Goal: Ask a question: Seek information or help from site administrators or community

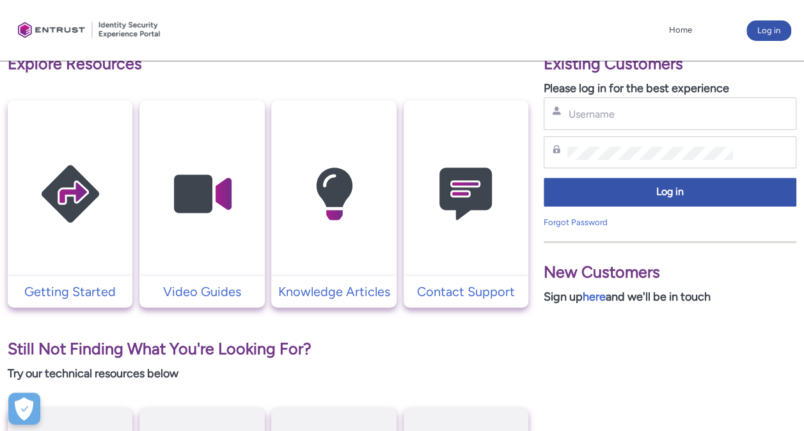
scroll to position [225, 0]
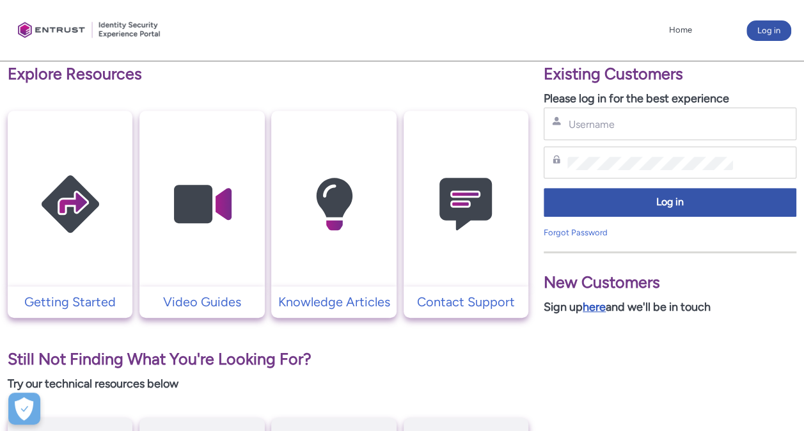
click at [598, 306] on link "here" at bounding box center [594, 307] width 23 height 14
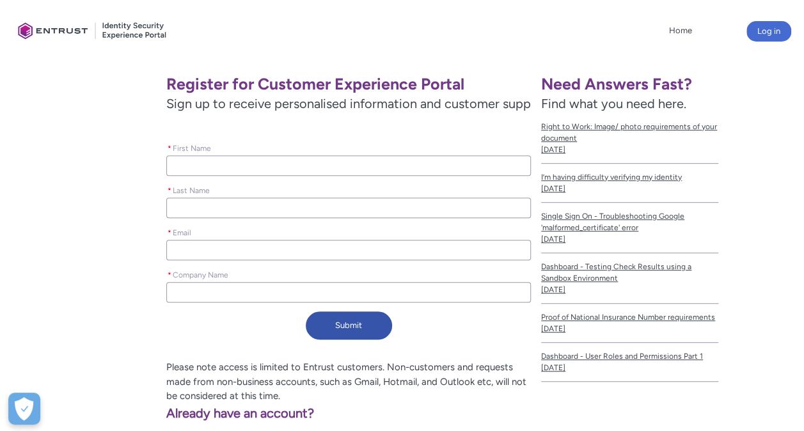
scroll to position [163, 0]
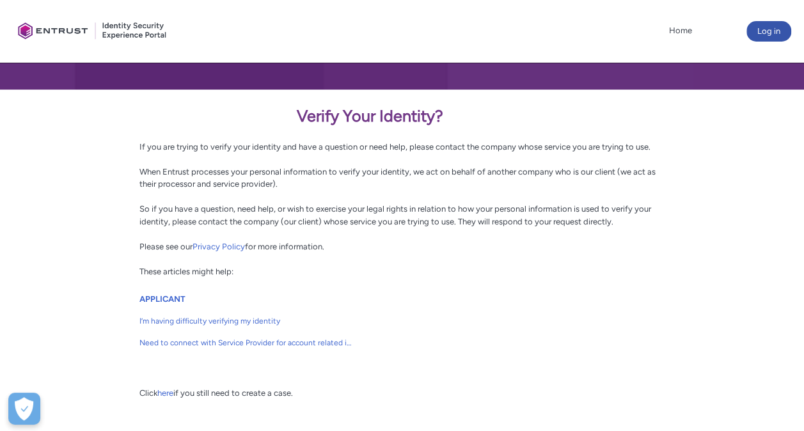
scroll to position [256, 0]
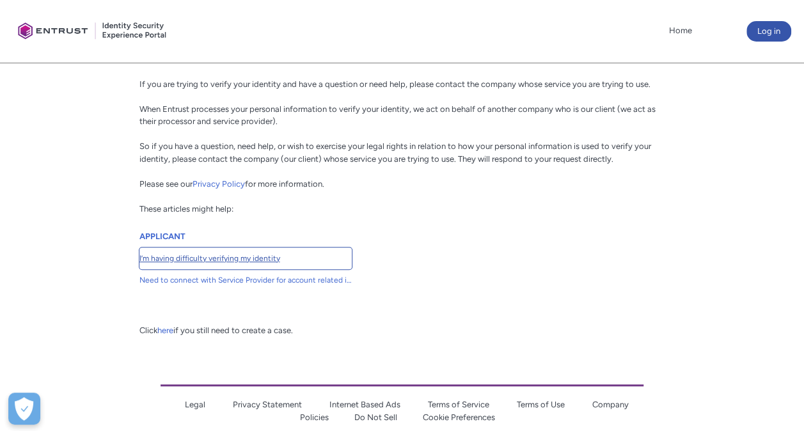
click at [258, 256] on span "I’m having difficulty verifying my identity" at bounding box center [245, 259] width 212 height 12
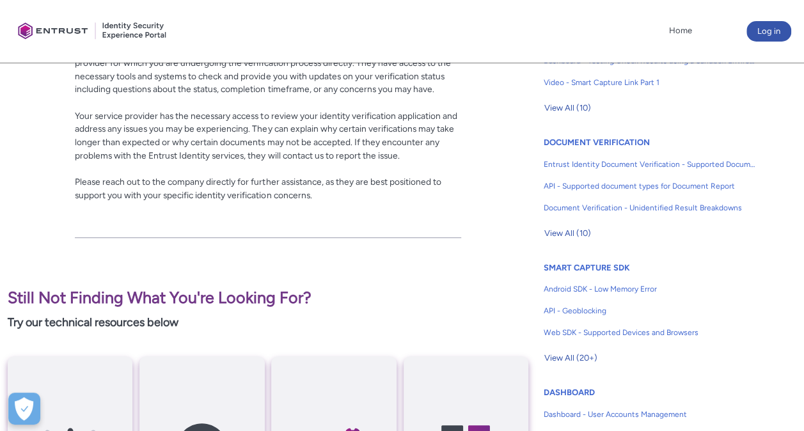
scroll to position [384, 0]
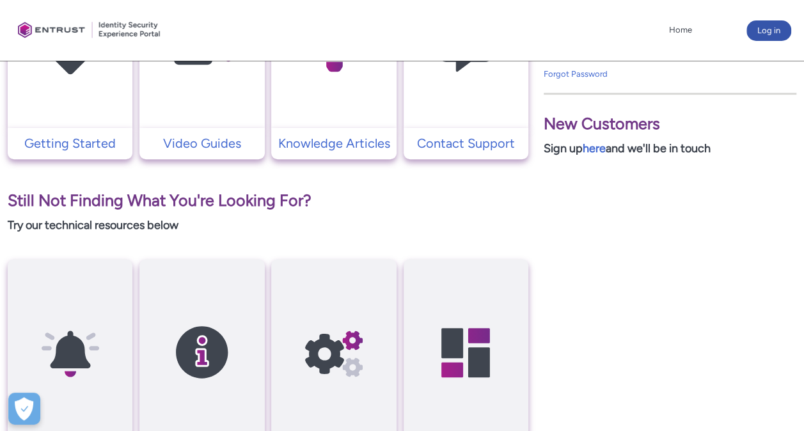
scroll to position [320, 0]
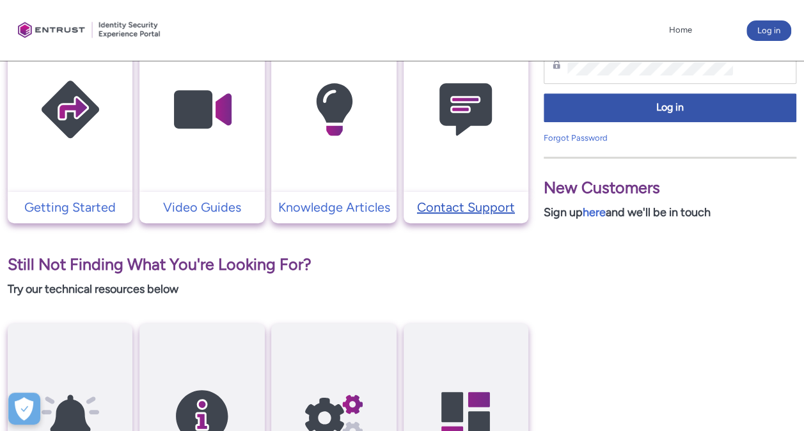
click at [443, 207] on p "Contact Support" at bounding box center [466, 207] width 112 height 19
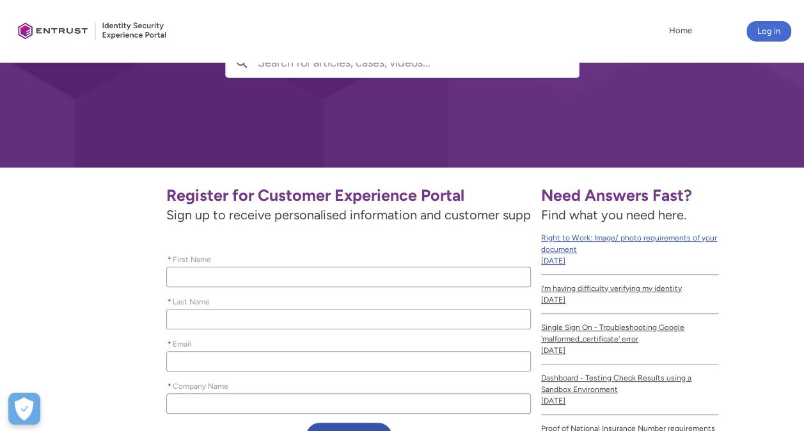
scroll to position [128, 0]
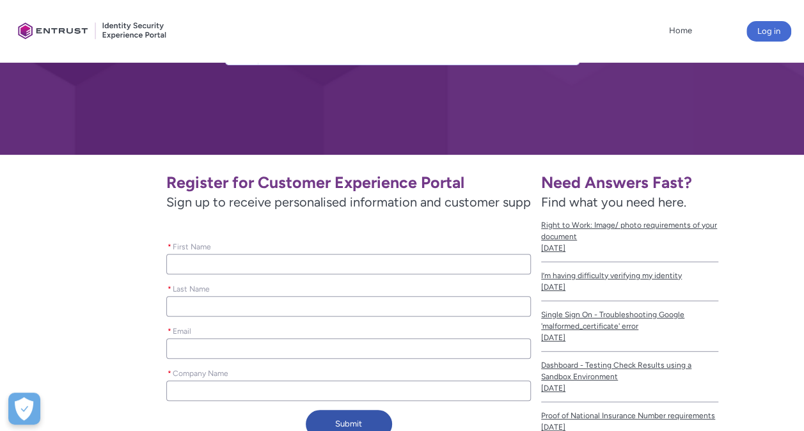
click at [312, 258] on input "* First Name" at bounding box center [348, 264] width 365 height 20
type lightning-primitive-input-simple "W"
type input "W"
type lightning-primitive-input-simple "Wo"
type input "Wo"
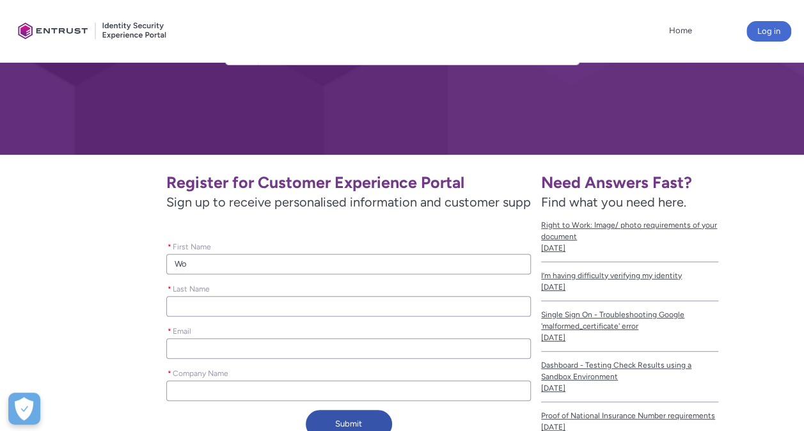
type lightning-primitive-input-simple "Wou"
type input "Wou"
type lightning-primitive-input-simple "Wout"
type input "Wout"
type lightning-primitive-input-simple "Woute"
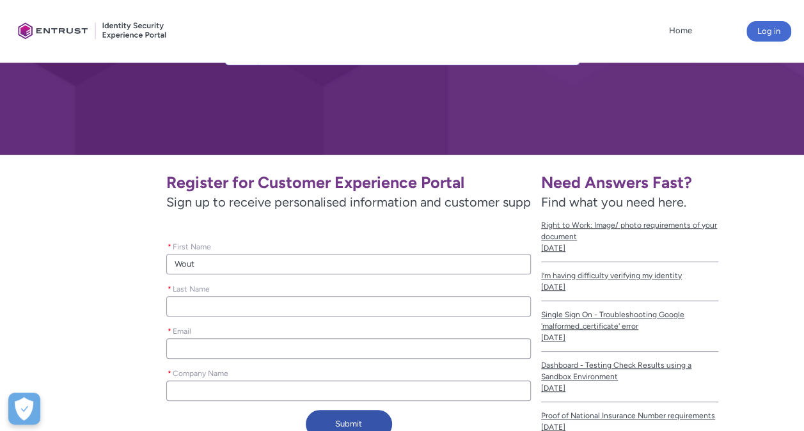
type input "Woute"
type lightning-primitive-input-simple "Wouter"
type input "Wouter"
type lightning-primitive-input-simple "P"
type input "P"
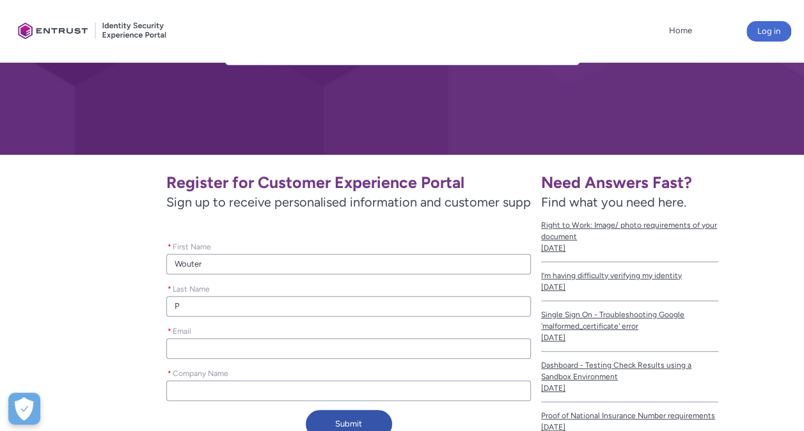
type lightning-primitive-input-simple "Pe"
type input "Pe"
type lightning-primitive-input-simple "Per"
type input "Per"
type lightning-primitive-input-simple "Pers"
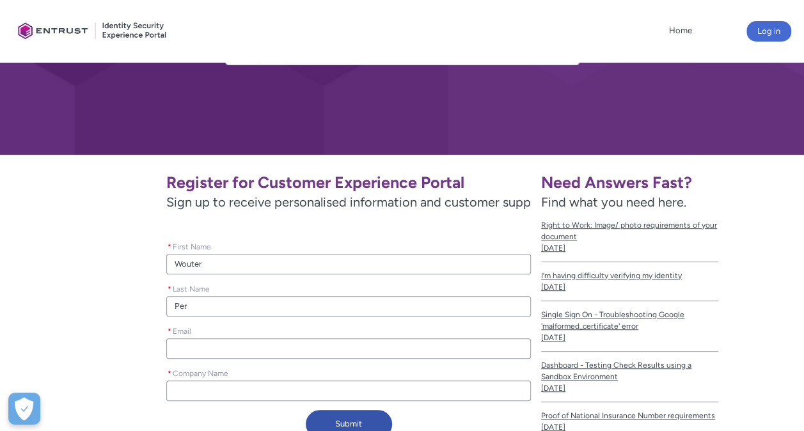
type input "Pers"
type lightning-primitive-input-simple "Perso"
type input "Perso"
type lightning-primitive-input-simple "Persoo"
type input "Persoo"
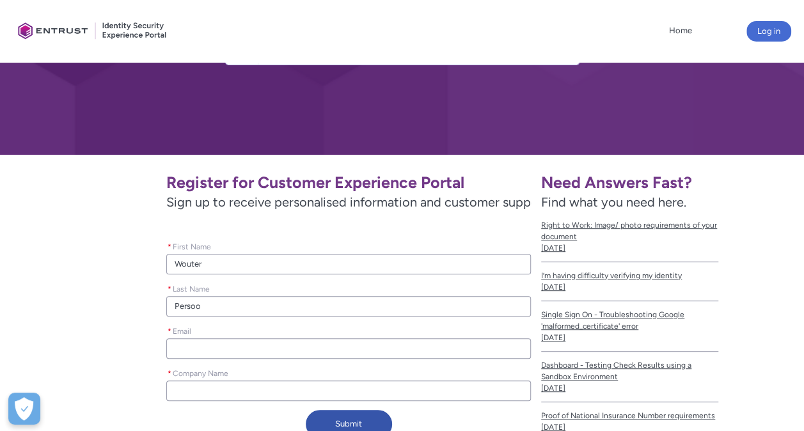
type lightning-primitive-input-simple "Persoon"
type input "Persoon"
type lightning-primitive-input-simple "Persoons"
type input "Persoons"
type lightning-primitive-input-simple "p"
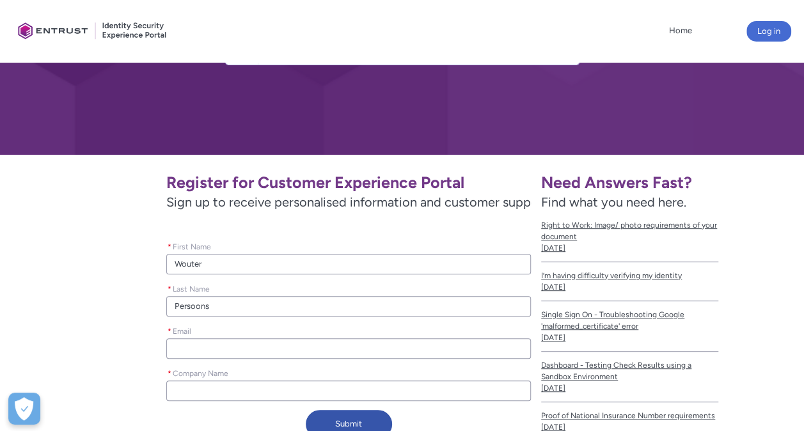
type input "p"
type lightning-primitive-input-simple "pe"
type input "pe"
type lightning-primitive-input-simple "per"
type input "per"
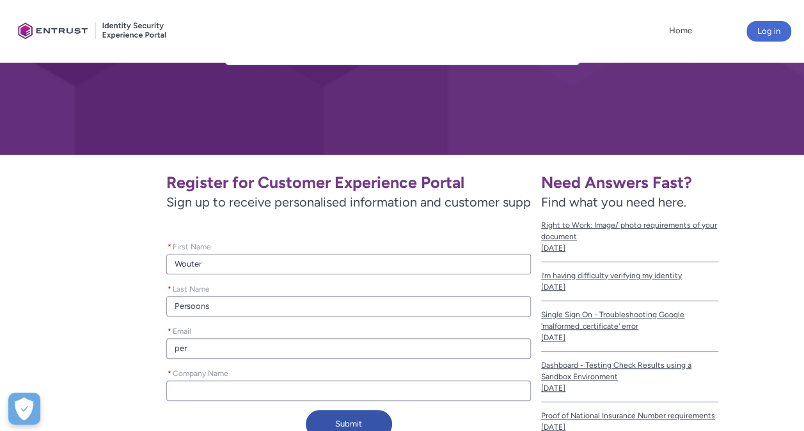
type lightning-primitive-input-simple "pers"
type input "pers"
type lightning-primitive-input-simple "perso"
type input "perso"
type lightning-primitive-input-simple "persoo"
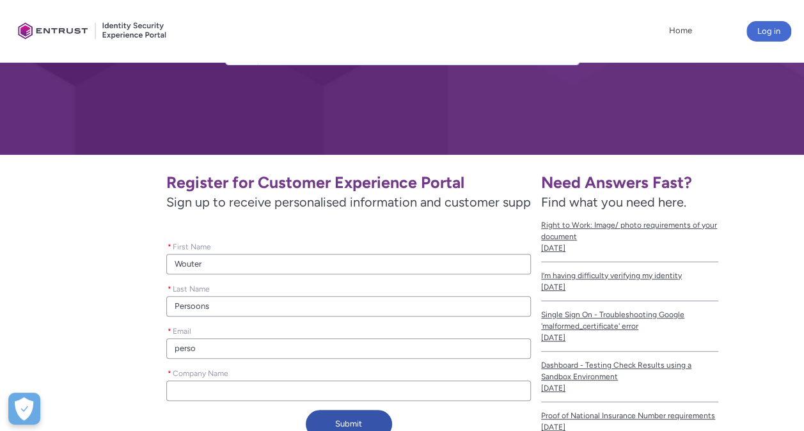
type input "persoo"
type lightning-primitive-input-simple "persoon"
type input "persoon"
type lightning-primitive-input-simple "persoons"
type input "persoons"
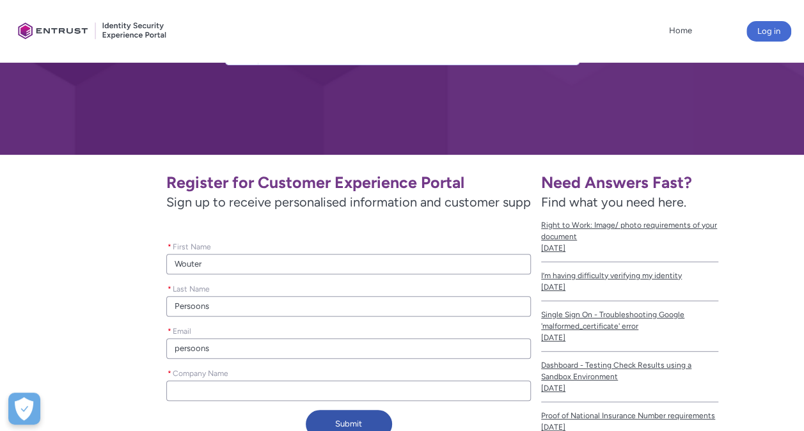
type lightning-primitive-input-simple "persoons."
type input "persoons."
type lightning-primitive-input-simple "persoons.w"
type input "persoons.w"
type lightning-primitive-input-simple "persoons.wo"
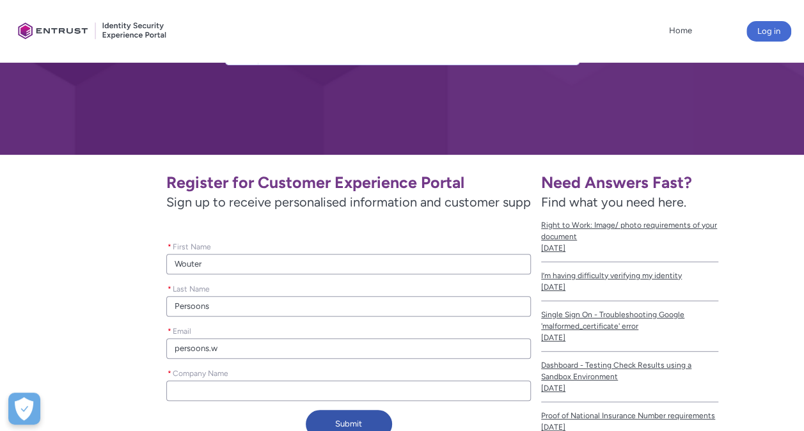
type input "persoons.wo"
type lightning-primitive-input-simple "persoons.wou"
type input "persoons.wou"
type lightning-primitive-input-simple "persoons.wout"
type input "persoons.wout"
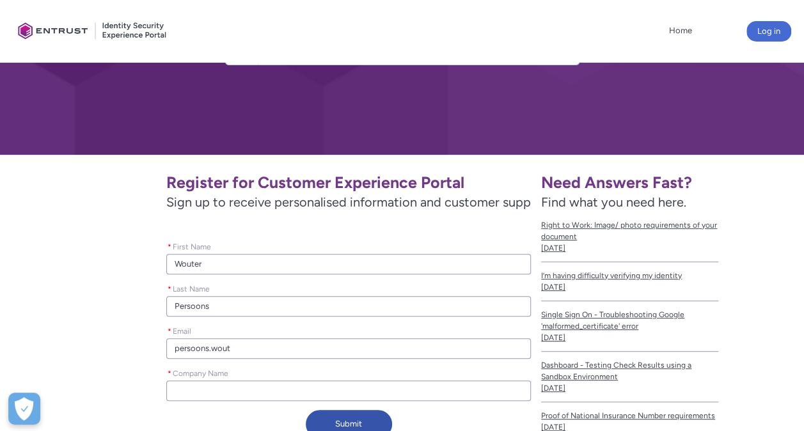
type lightning-primitive-input-simple "persoons.woute"
type input "persoons.woute"
type lightning-primitive-input-simple "persoons.wouter"
type input "persoons.wouter"
type lightning-primitive-input-simple "persoons.wouter."
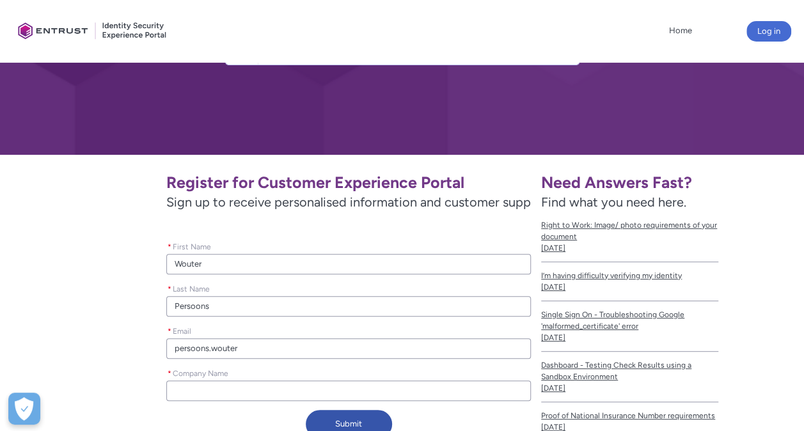
type input "persoons.wouter."
type lightning-primitive-input-simple "persoons.wouter.m"
type input "persoons.wouter.m"
type lightning-primitive-input-simple "[DOMAIN_NAME]"
type input "[DOMAIN_NAME]"
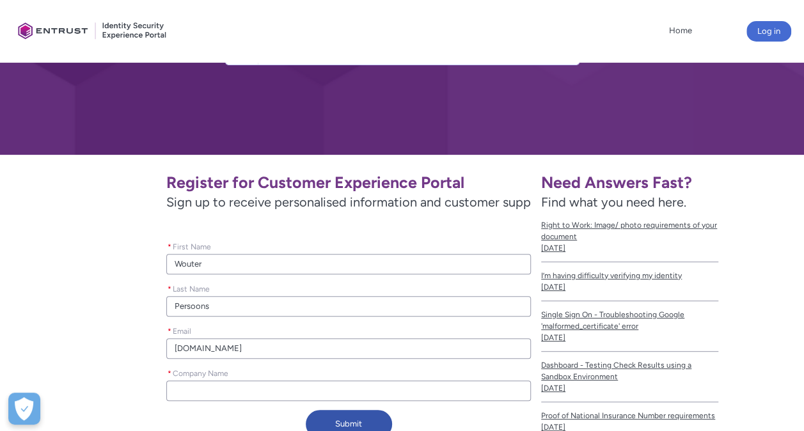
type lightning-primitive-input-simple "persoons.wouter.mai"
type input "persoons.wouter.mai"
type lightning-primitive-input-simple "persoons.wouter.mail"
type input "persoons.wouter.mail"
type lightning-primitive-input-simple "persoons.wouter.mail@"
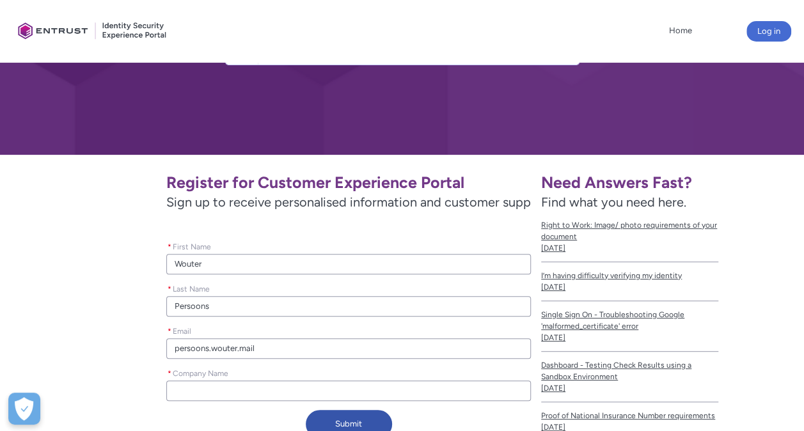
type input "persoons.wouter.mail@"
type lightning-primitive-input-simple "persoons.wouter.mail@g"
type input "persoons.wouter.mail@g"
type lightning-primitive-input-simple "persoons.wouter.mail@gm"
type input "persoons.wouter.mail@gm"
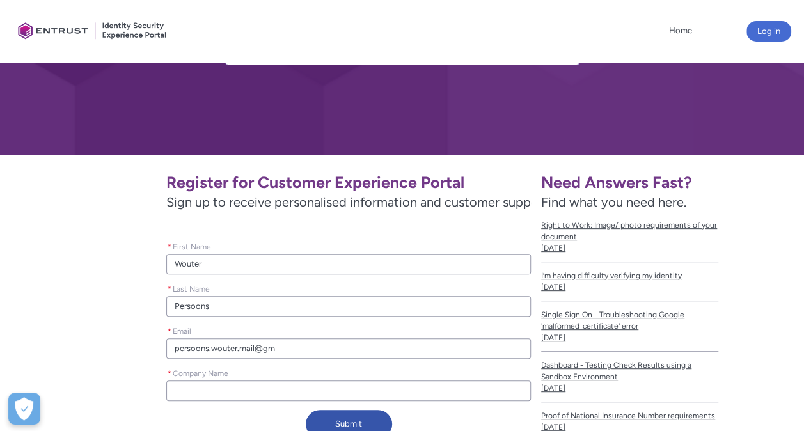
type lightning-primitive-input-simple "persoons.wouter.mail@gma"
type input "persoons.wouter.mail@gma"
type lightning-primitive-input-simple "persoons.wouter.mail@gmai"
type input "persoons.wouter.mail@gmai"
type lightning-primitive-input-simple "[EMAIL_ADDRESS]"
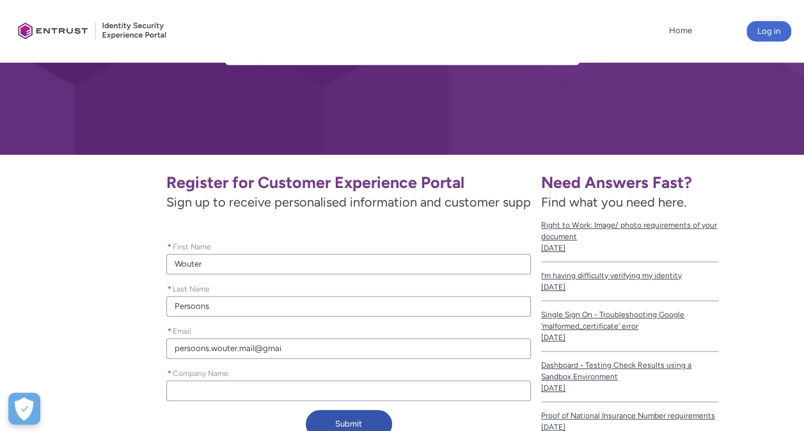
type input "[EMAIL_ADDRESS]"
type lightning-primitive-input-simple "[EMAIL_ADDRESS]."
type input "[EMAIL_ADDRESS]."
type lightning-primitive-input-simple "persoons.wouter.mail@gmail.c"
type input "persoons.wouter.mail@gmail.c"
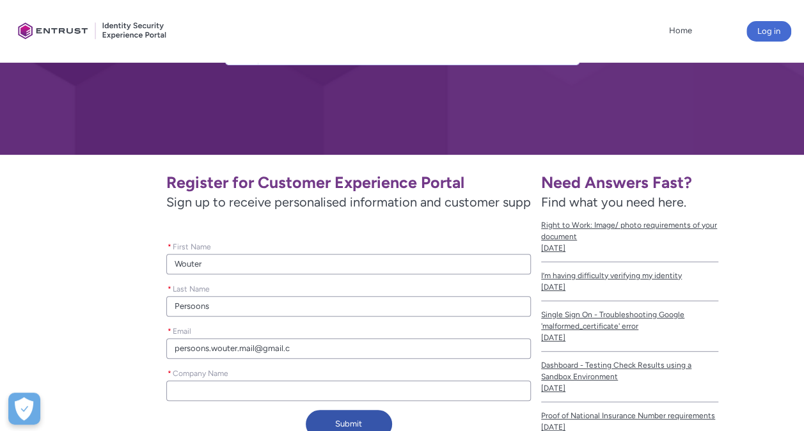
type lightning-primitive-input-simple "[EMAIL_ADDRESS][DOMAIN_NAME]"
type input "[EMAIL_ADDRESS][DOMAIN_NAME]"
type lightning-primitive-input-simple "[EMAIL_ADDRESS][DOMAIN_NAME]"
type input "[EMAIL_ADDRESS][DOMAIN_NAME]"
type lightning-primitive-input-simple "N"
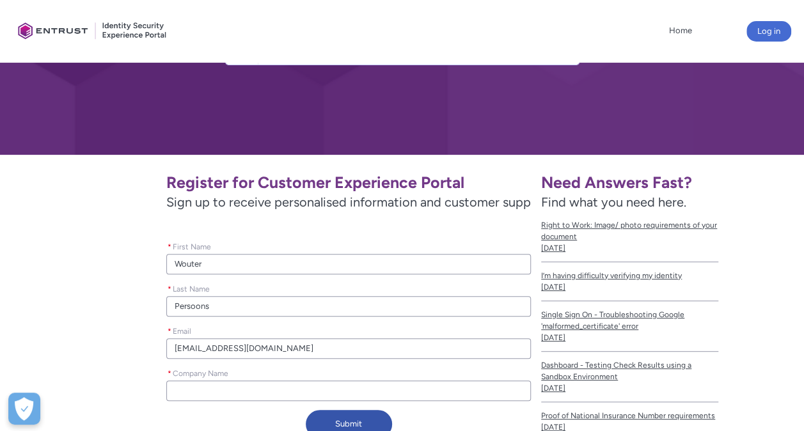
type input "N"
type lightning-primitive-input-simple "NA"
type input "NA"
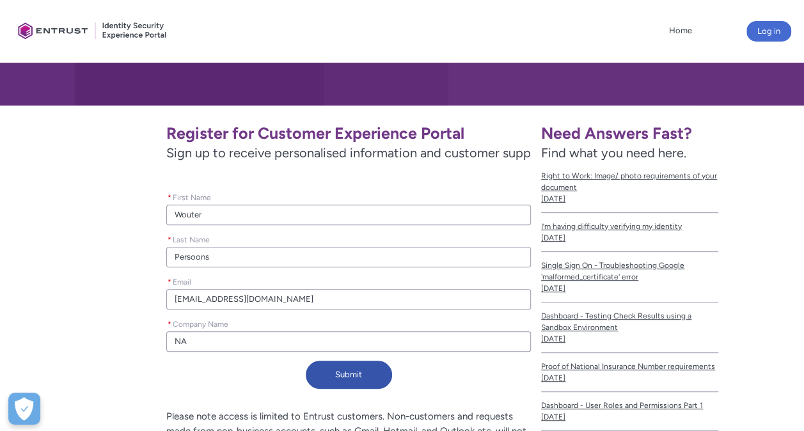
scroll to position [256, 0]
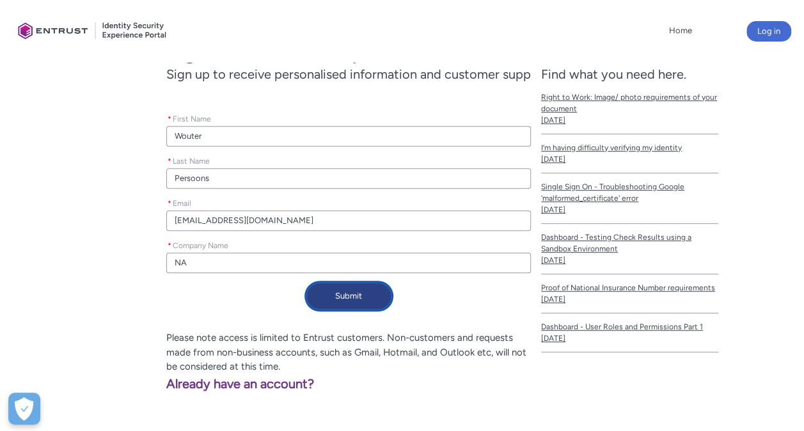
click at [351, 297] on button "Submit" at bounding box center [349, 296] width 86 height 28
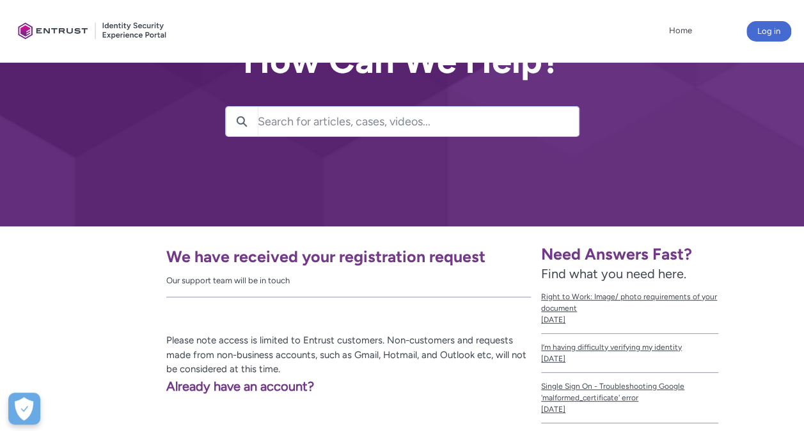
scroll to position [0, 0]
